Goal: Download file/media

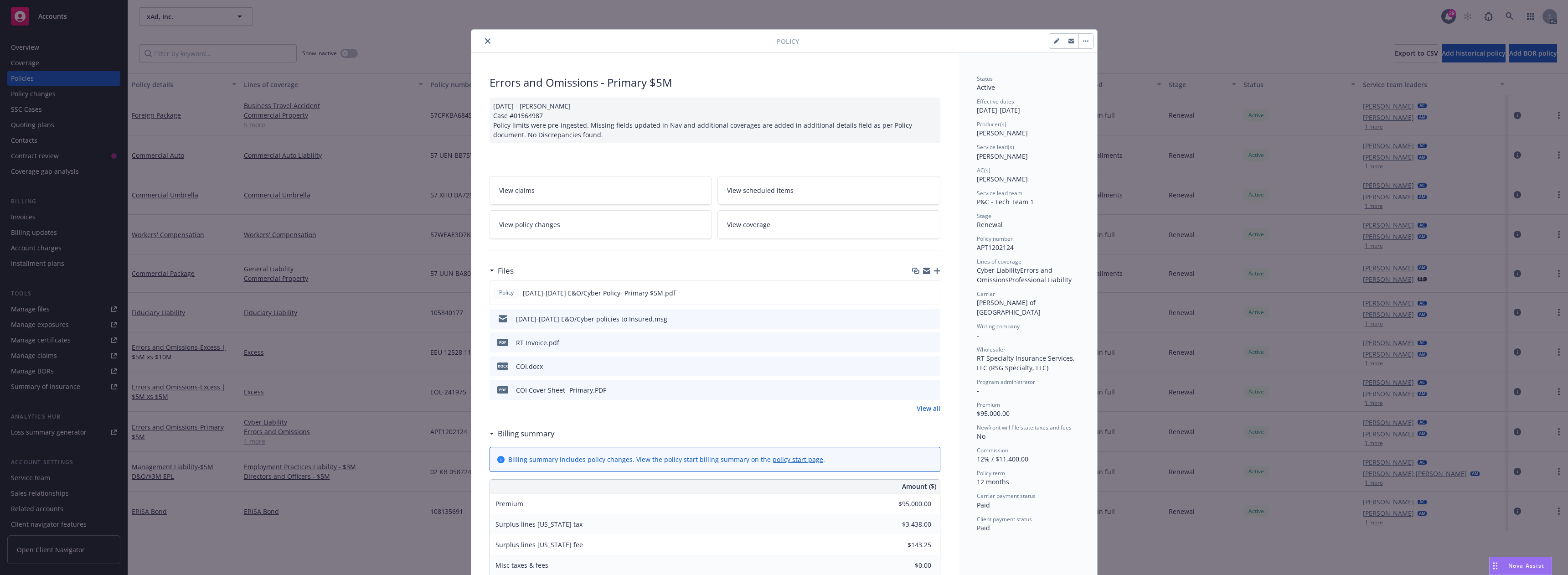
click at [485, 40] on icon "close" at bounding box center [488, 41] width 5 height 5
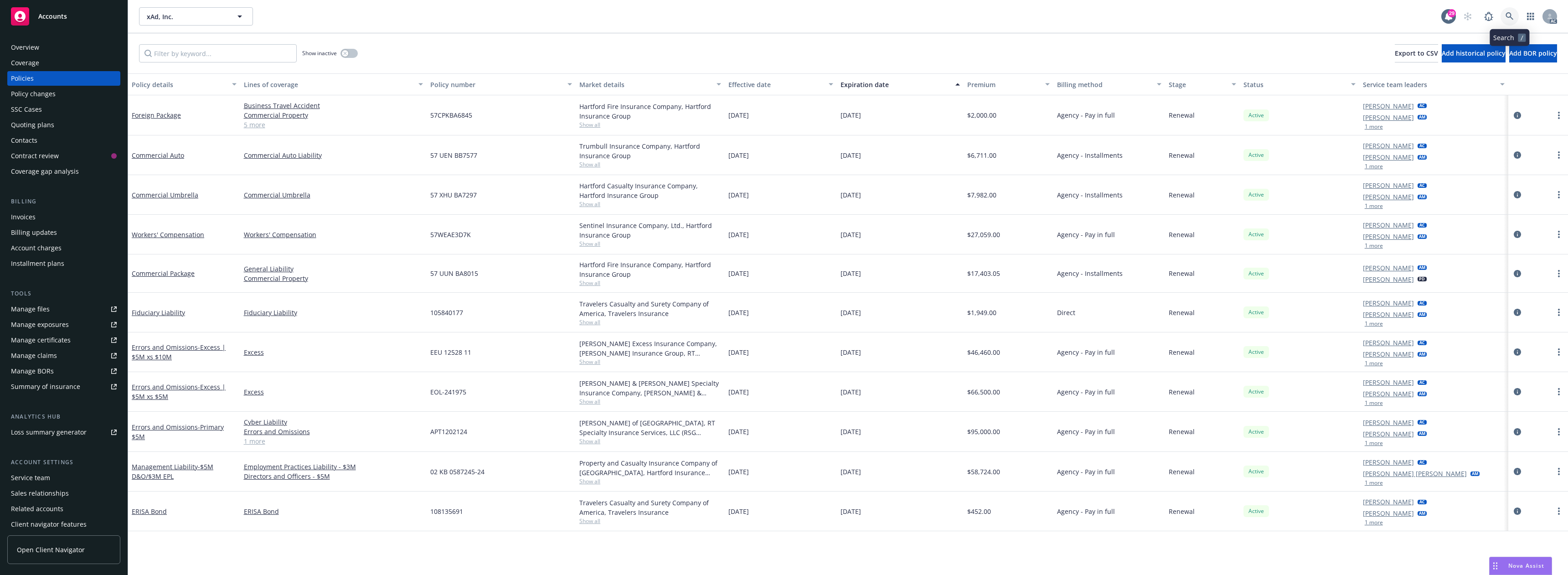
click at [1508, 13] on icon at bounding box center [1509, 16] width 8 height 8
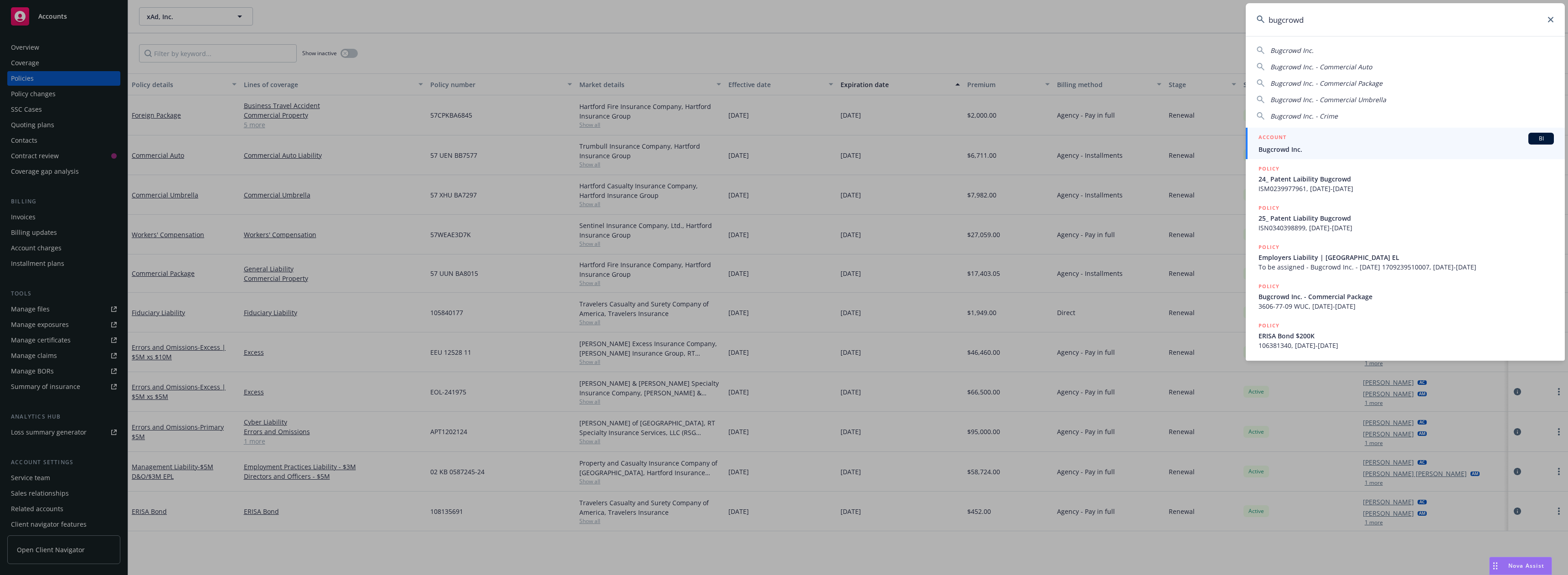
type input "bugcrowd"
click at [1303, 144] on span "Bugcrowd Inc." at bounding box center [1406, 149] width 295 height 10
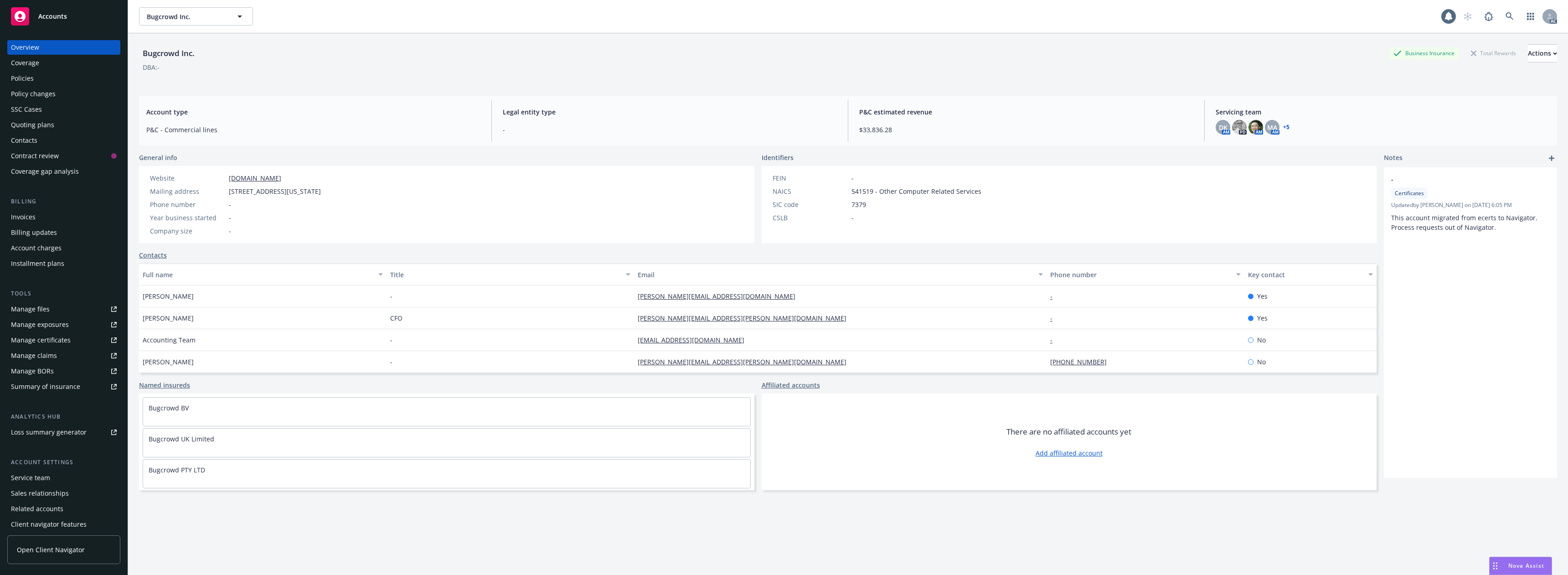
click at [53, 77] on div "Policies" at bounding box center [64, 79] width 106 height 15
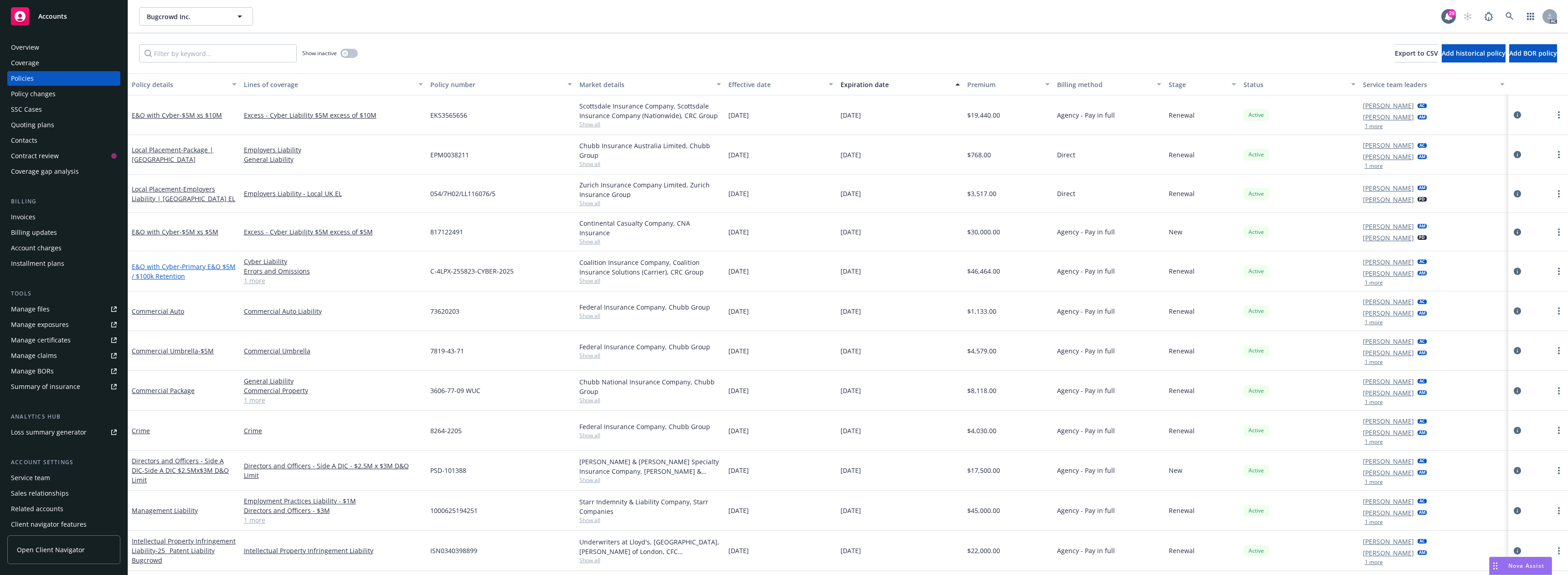
click at [172, 267] on link "E&O with Cyber - Primary E&O $5M / $100k Retention" at bounding box center [183, 272] width 104 height 18
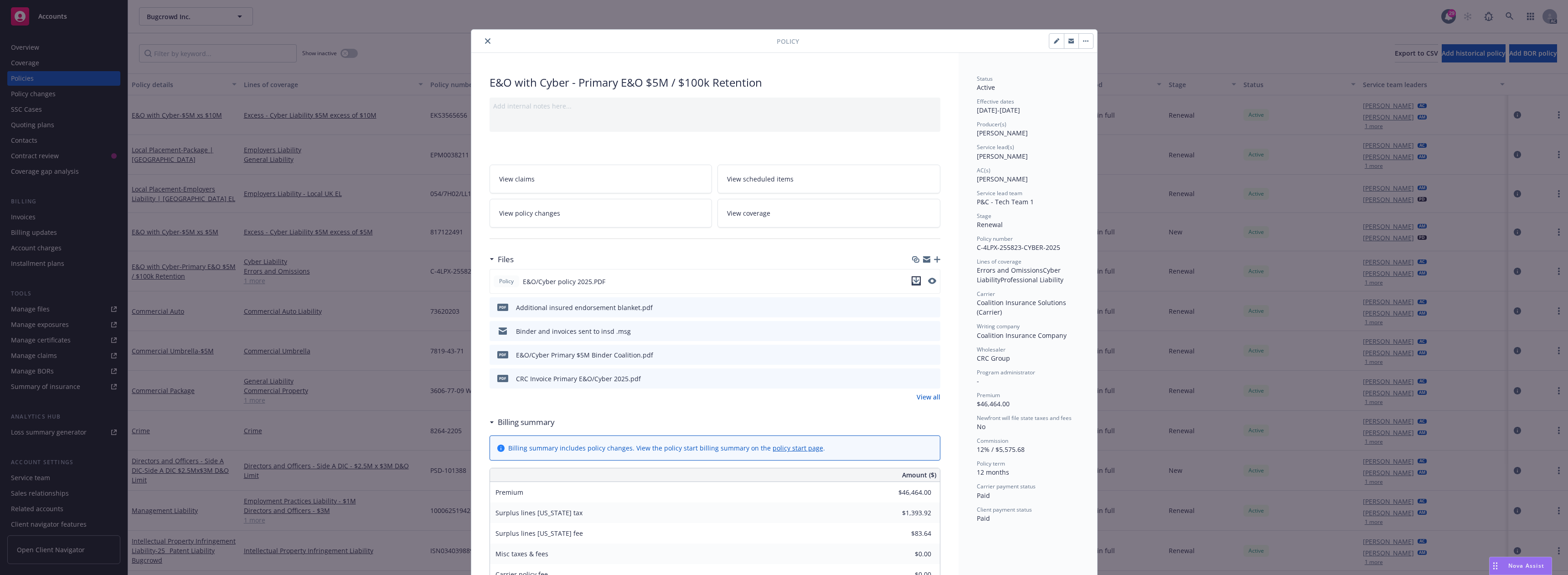
click at [912, 283] on icon "download file" at bounding box center [916, 281] width 7 height 7
